Goal: Task Accomplishment & Management: Manage account settings

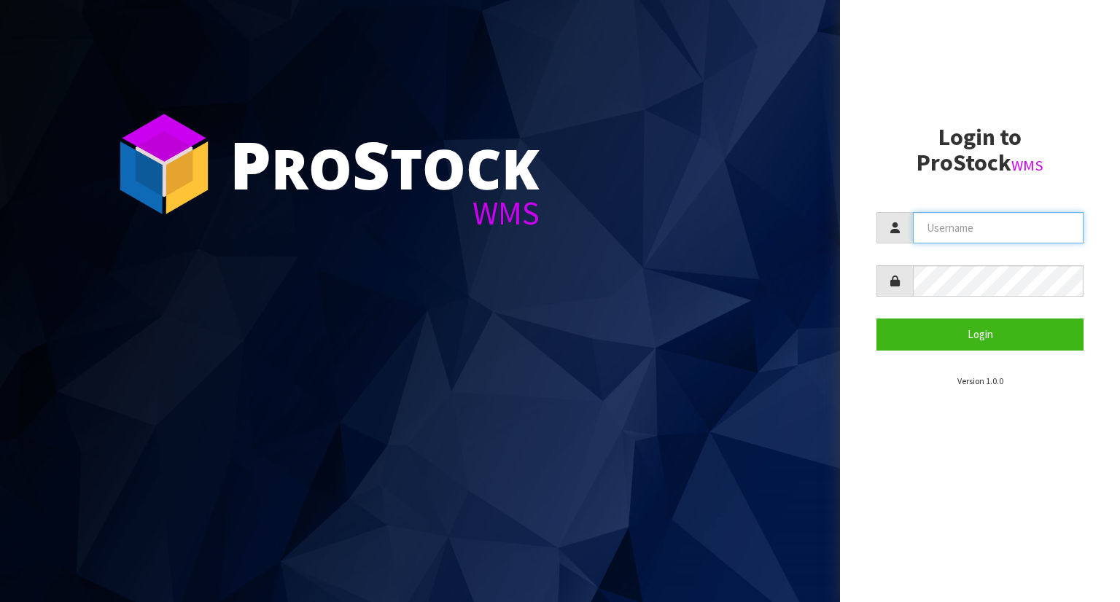
type input "YOURREFORMER"
click at [939, 351] on section "Login to ProStock WMS YOURREFORMER Login Version 1.0.0" at bounding box center [980, 256] width 207 height 263
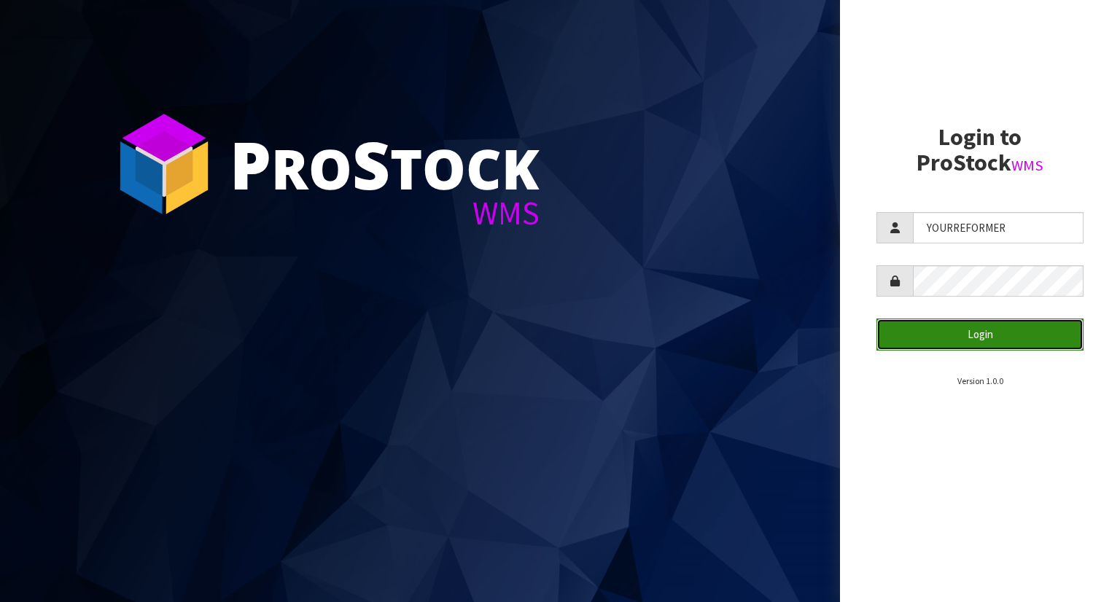
click at [936, 336] on button "Login" at bounding box center [980, 334] width 207 height 31
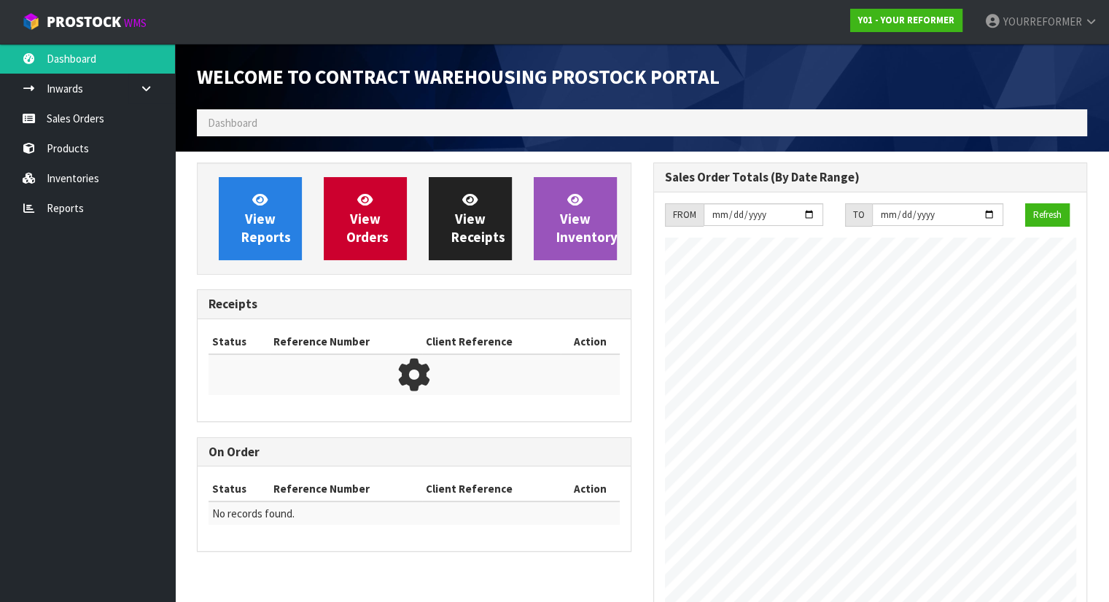
scroll to position [806, 456]
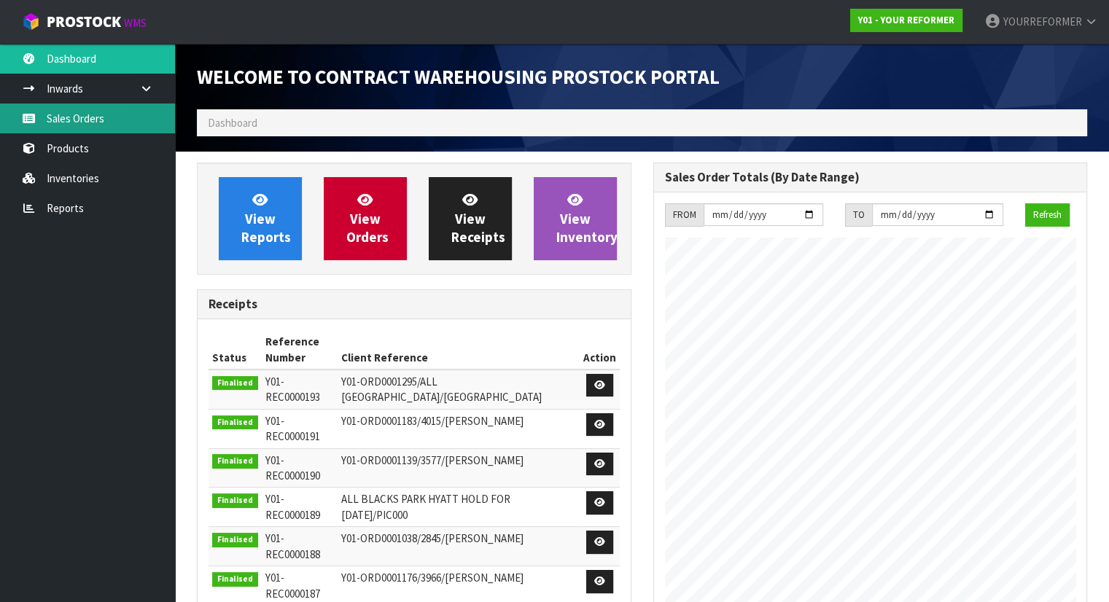
click at [117, 113] on link "Sales Orders" at bounding box center [87, 119] width 175 height 30
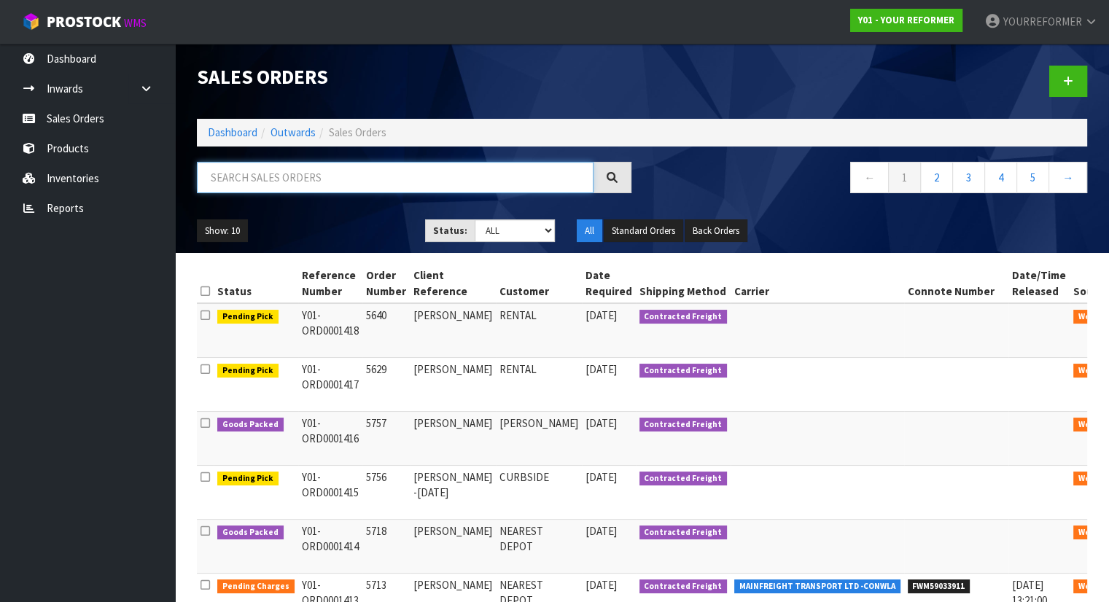
click at [271, 174] on input "text" at bounding box center [395, 177] width 397 height 31
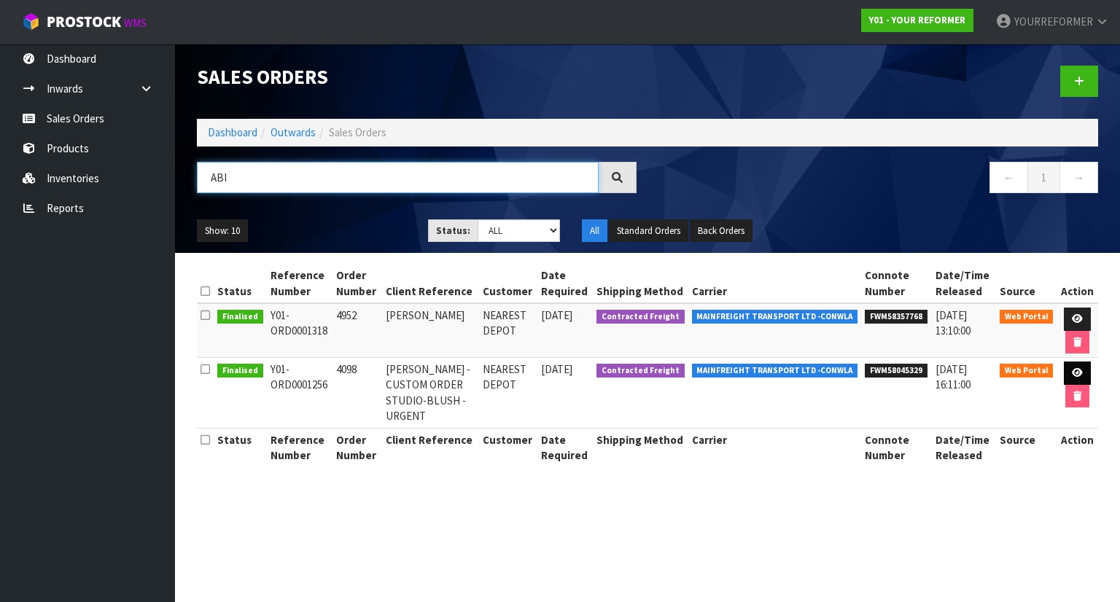
type input "ABI"
click at [1069, 369] on link at bounding box center [1077, 373] width 27 height 23
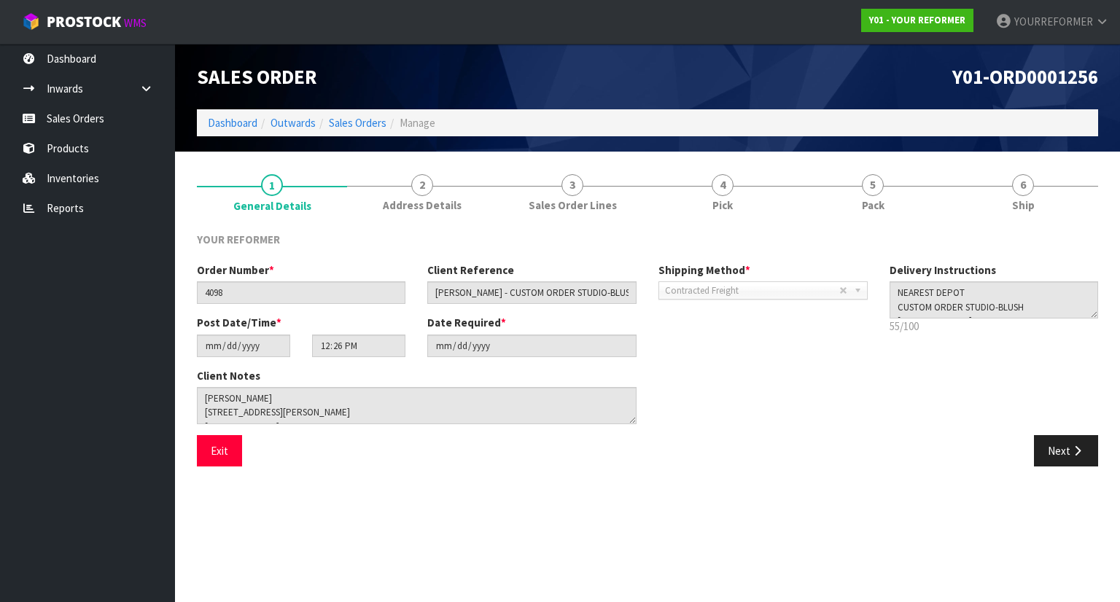
click at [903, 187] on link "5 Pack" at bounding box center [873, 192] width 150 height 58
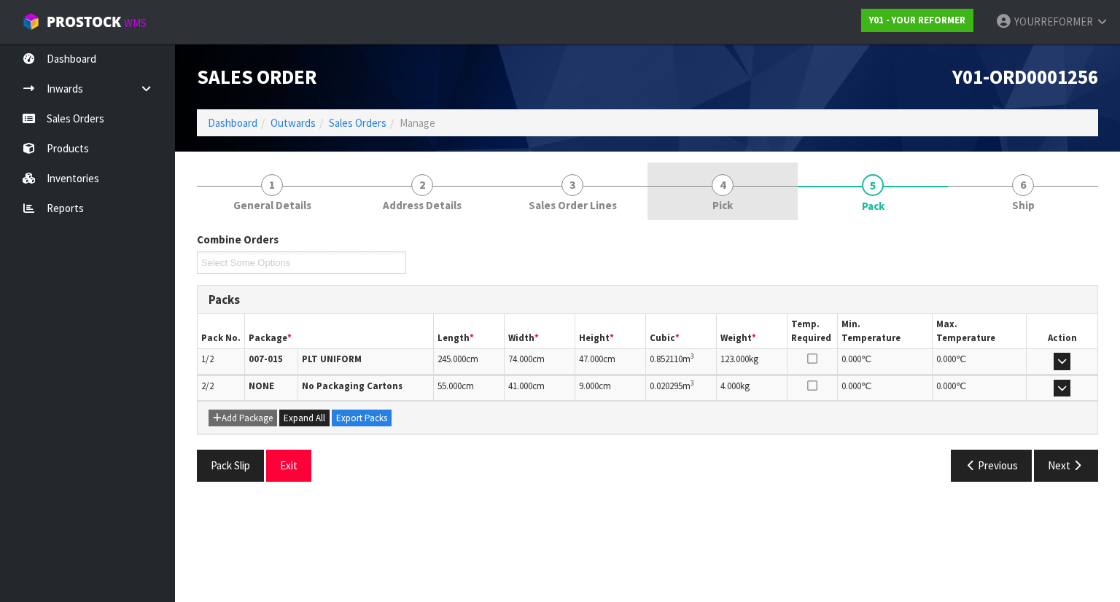
click at [745, 194] on link "4 Pick" at bounding box center [723, 192] width 150 height 58
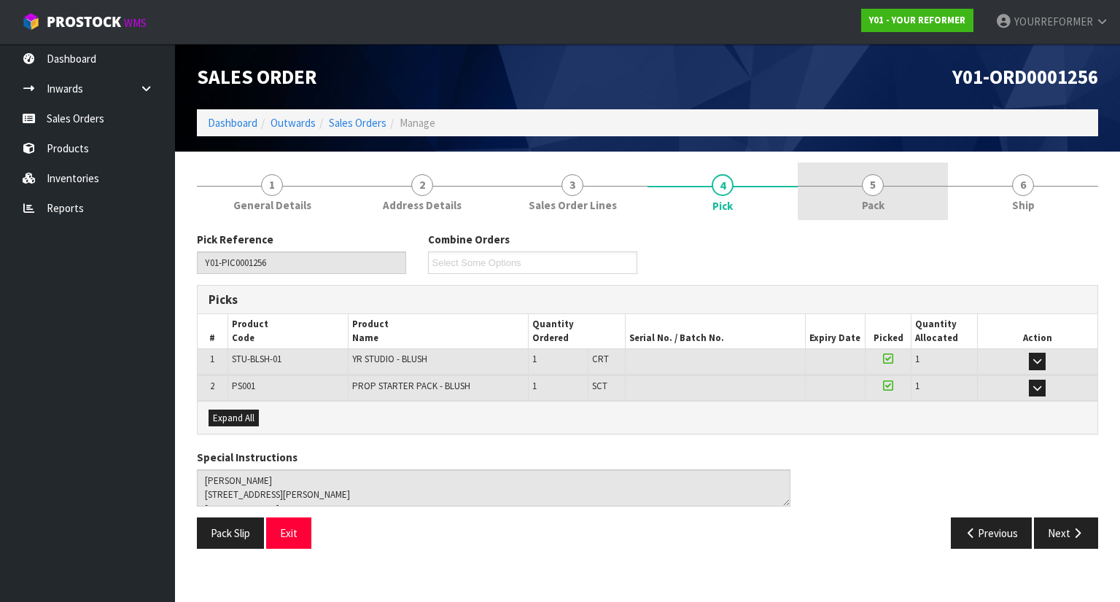
click at [867, 214] on link "5 Pack" at bounding box center [873, 192] width 150 height 58
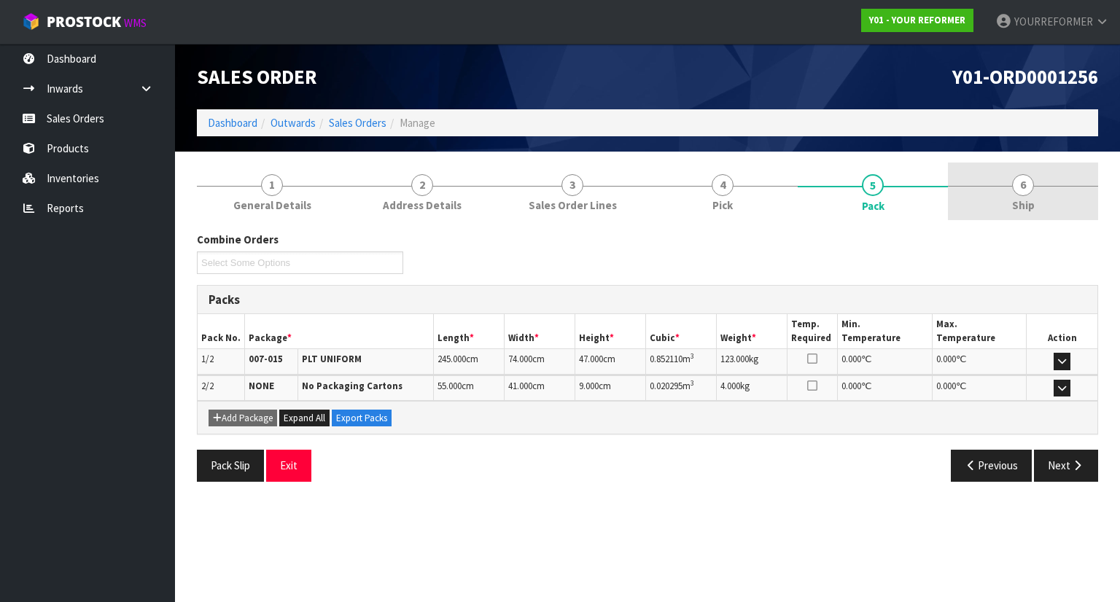
click at [1049, 186] on div at bounding box center [1023, 186] width 150 height 1
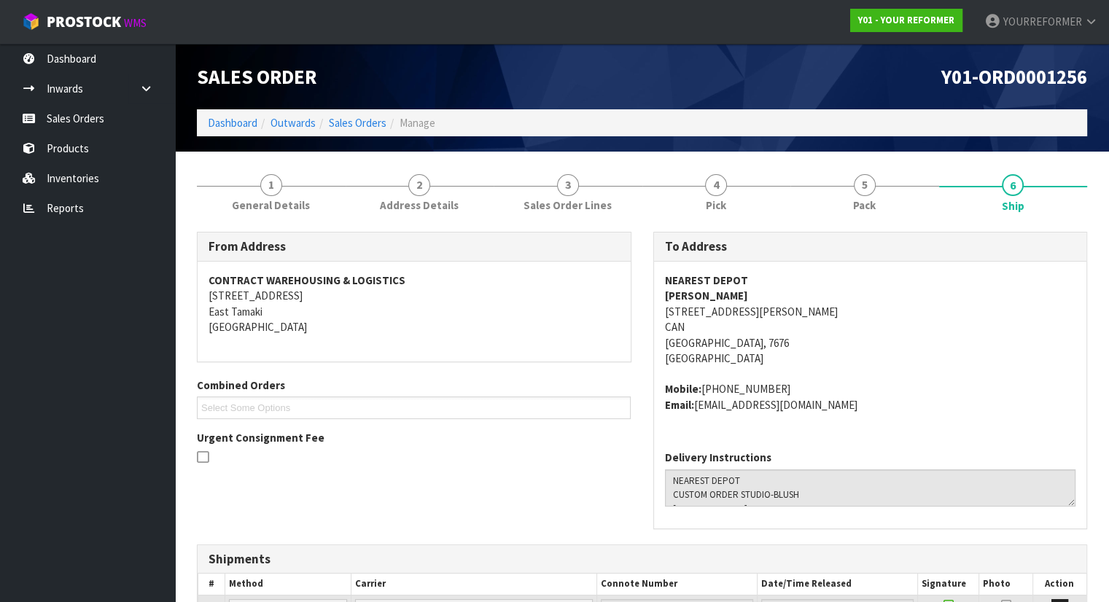
scroll to position [147, 0]
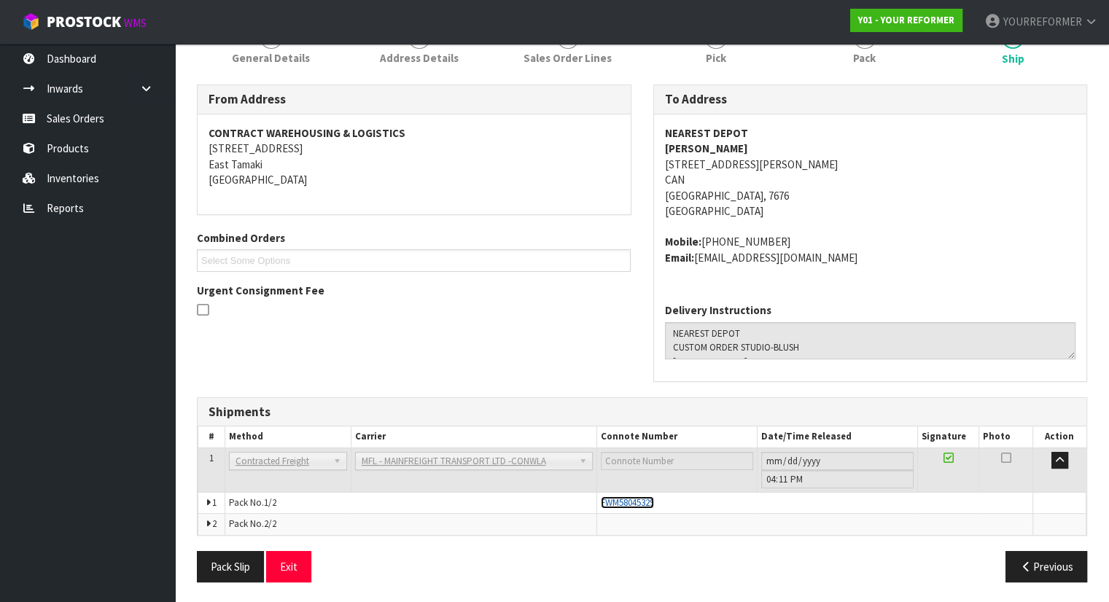
click at [613, 502] on span "FWM58045329" at bounding box center [627, 503] width 53 height 12
